Goal: Information Seeking & Learning: Learn about a topic

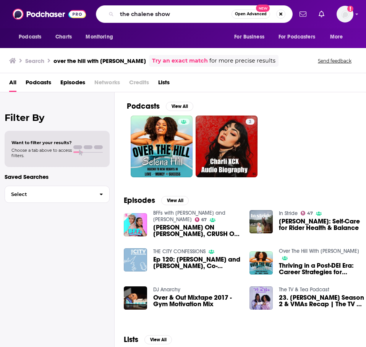
type input "the chalene show"
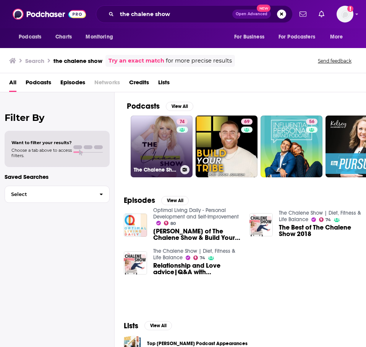
click at [166, 157] on link "74 The Chalene Show | Diet, Fitness & Life Balance" at bounding box center [162, 147] width 62 height 62
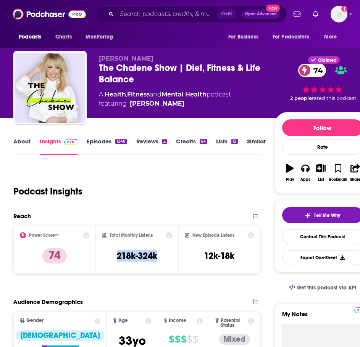
drag, startPoint x: 158, startPoint y: 255, endPoint x: 118, endPoint y: 262, distance: 41.1
click at [118, 262] on div "Total Monthly Listens 218k-324k" at bounding box center [137, 250] width 70 height 35
copy h3 "218k-324k"
